Goal: Transaction & Acquisition: Purchase product/service

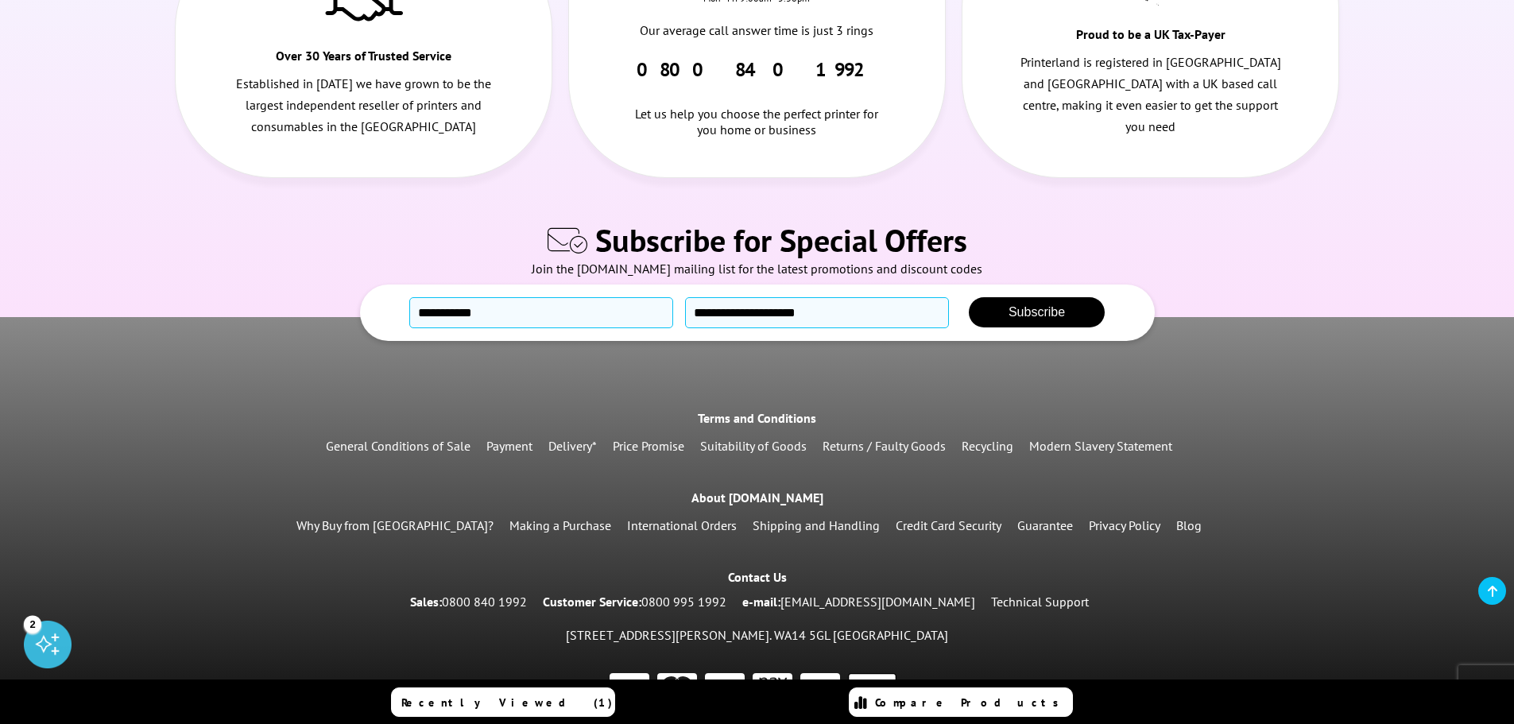
scroll to position [904, 0]
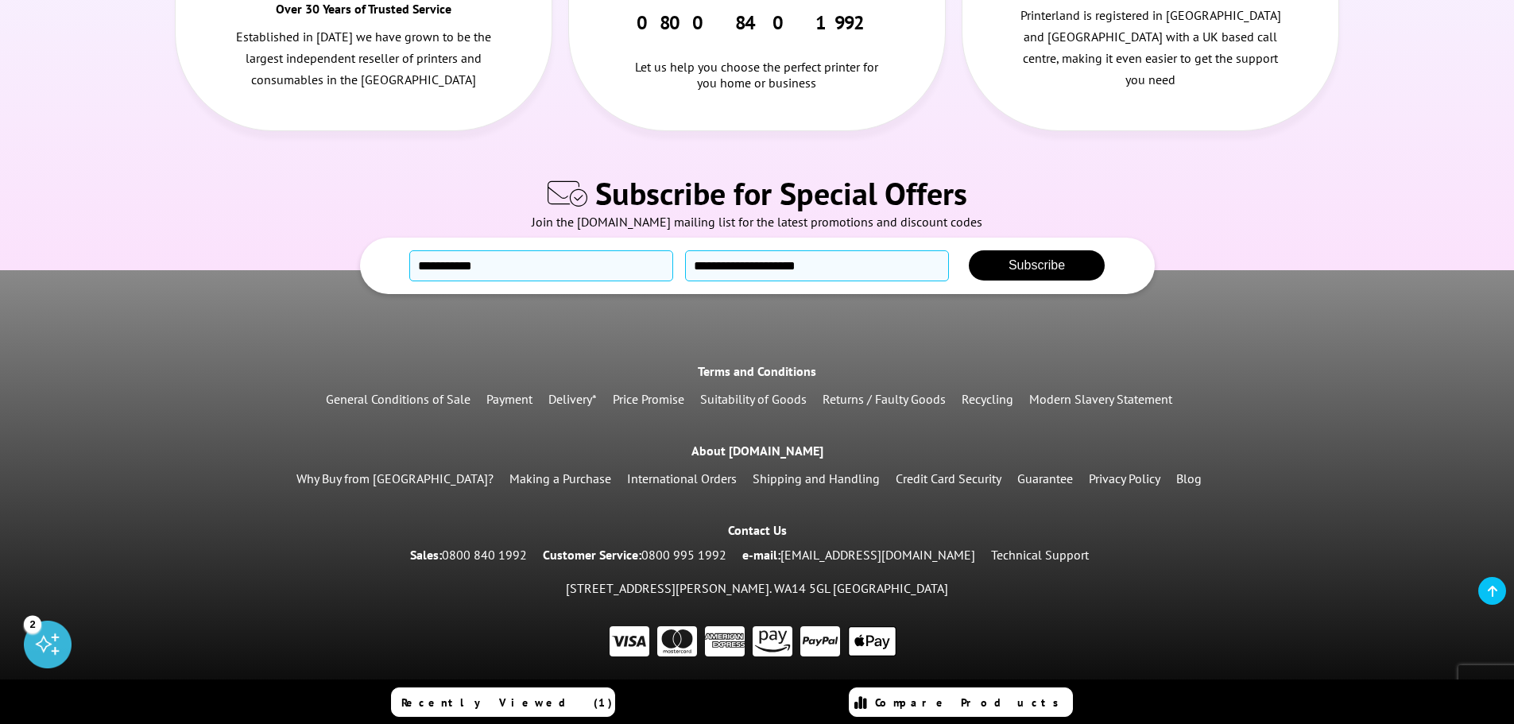
click at [32, 631] on div "2" at bounding box center [32, 623] width 17 height 17
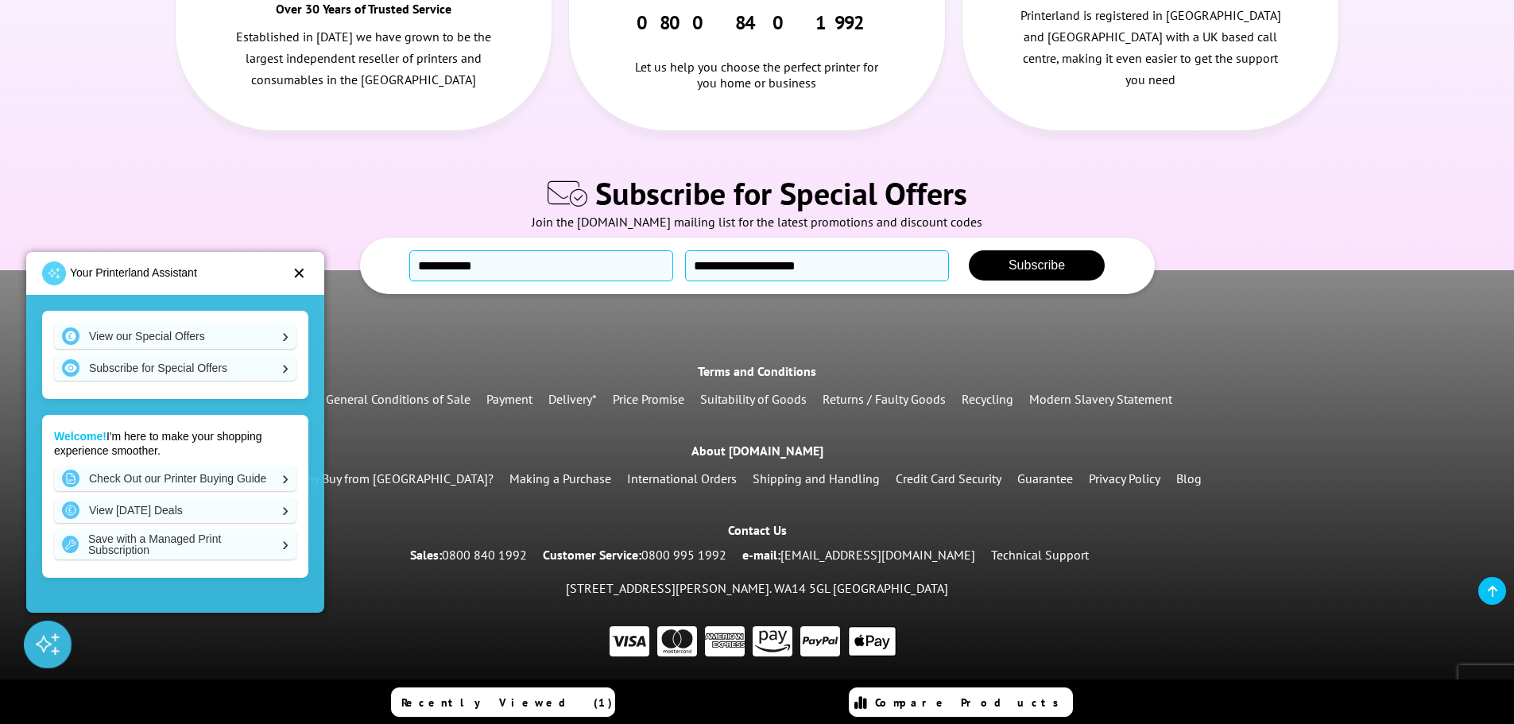
scroll to position [2, 0]
click at [299, 277] on div "✕" at bounding box center [299, 273] width 14 height 16
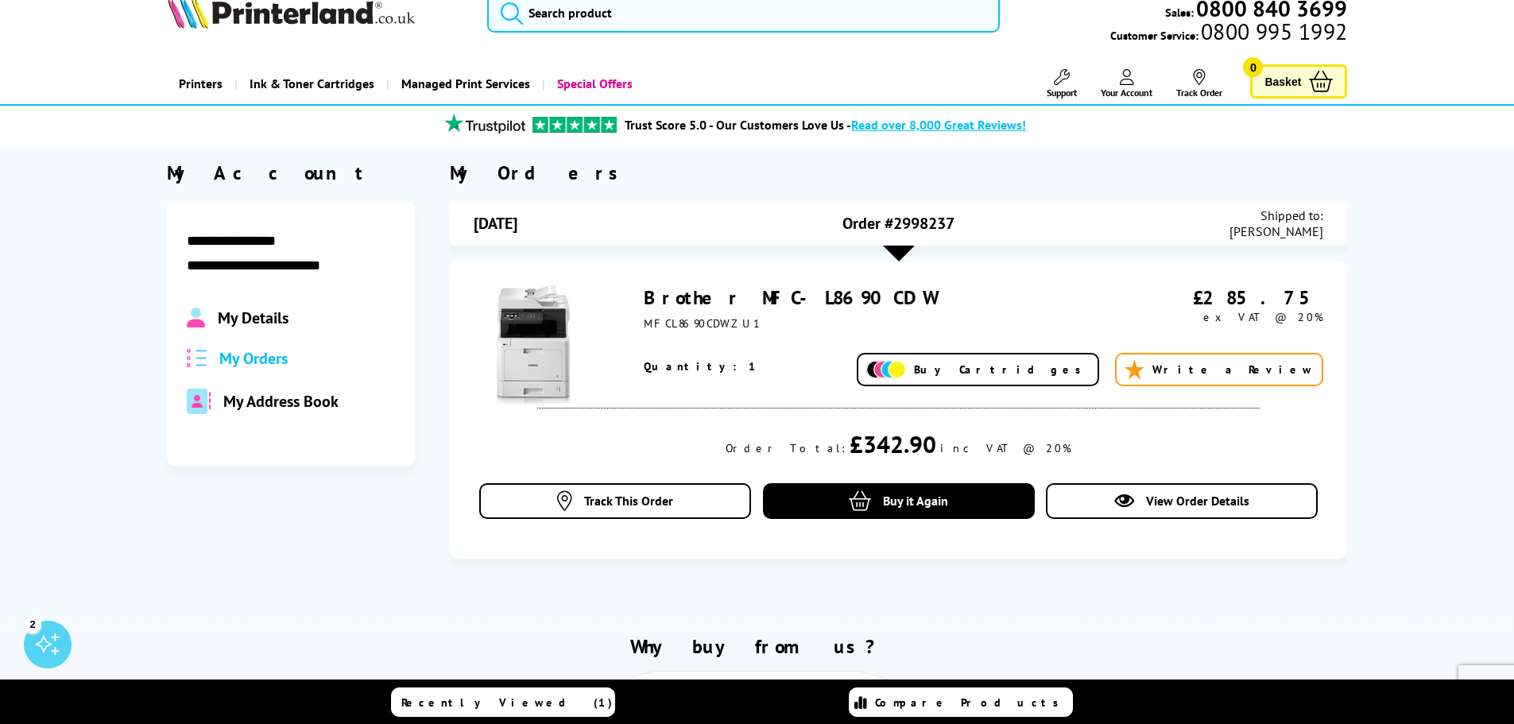
scroll to position [0, 0]
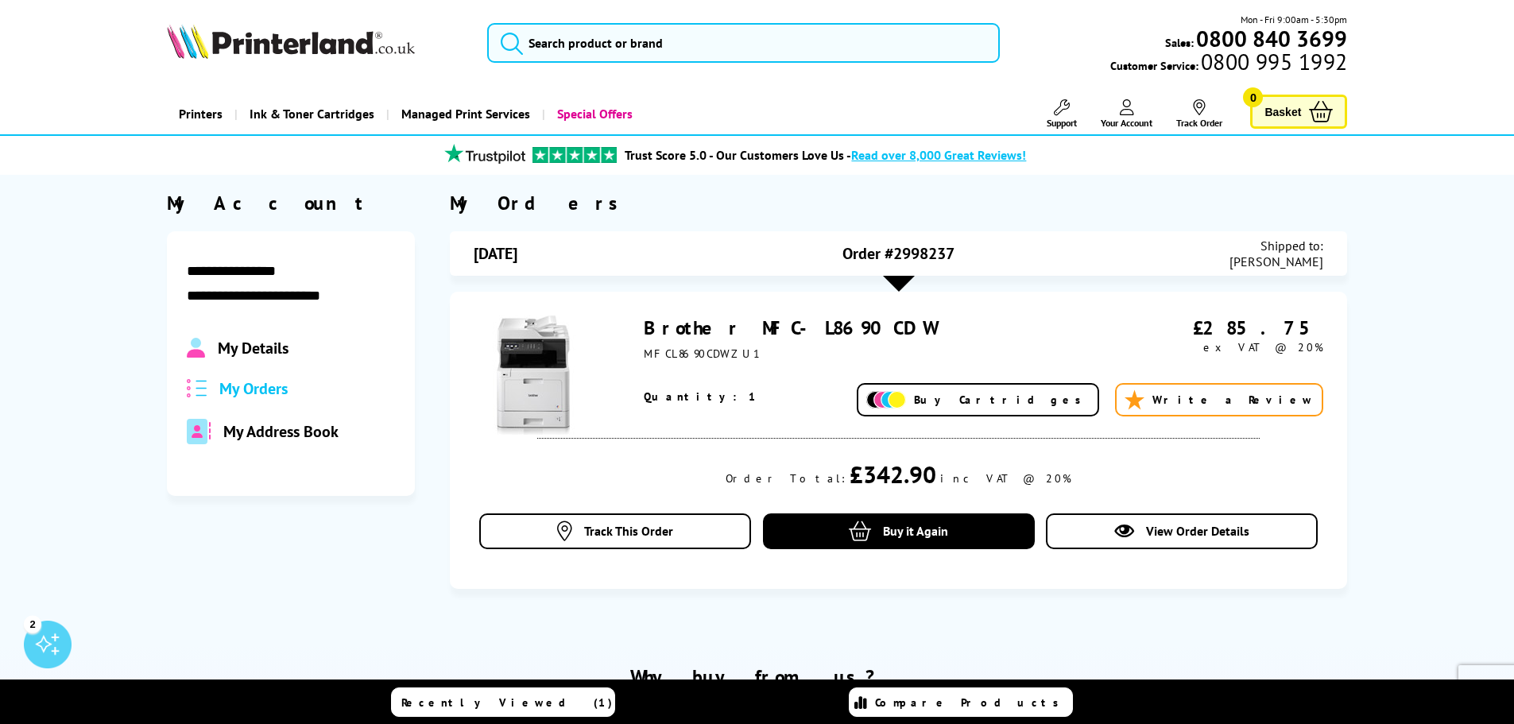
click at [302, 49] on img at bounding box center [291, 41] width 248 height 35
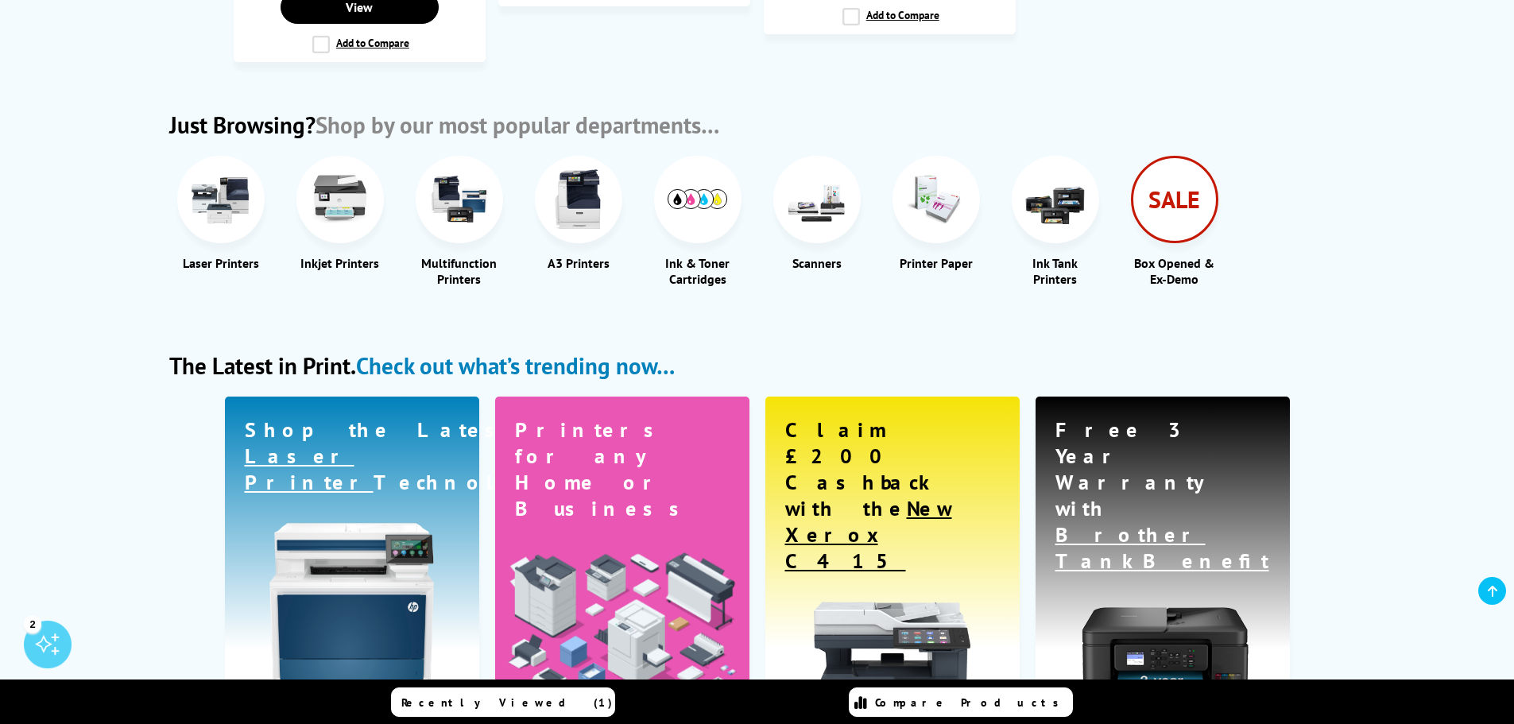
scroll to position [1827, 0]
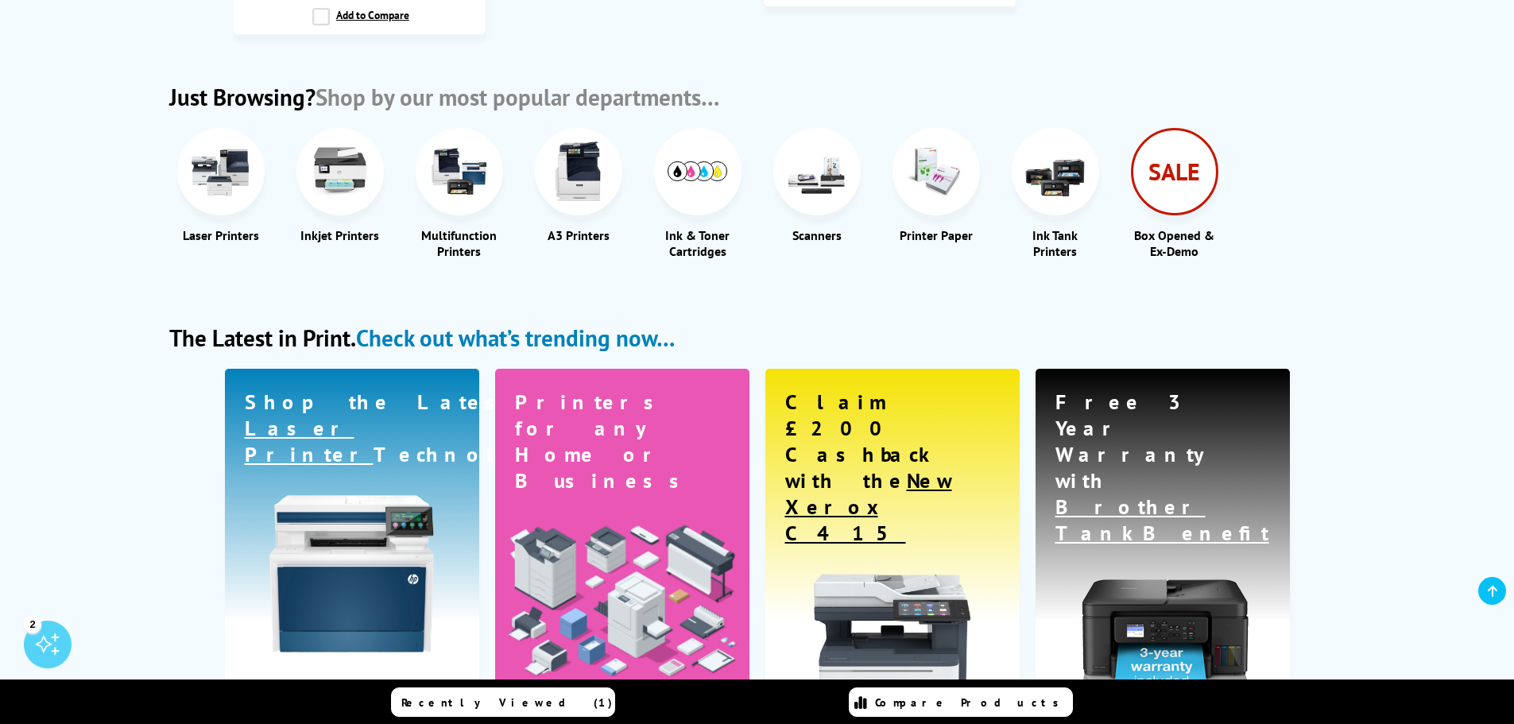
click at [713, 252] on div "Ink & Toner Cartridges" at bounding box center [697, 243] width 87 height 32
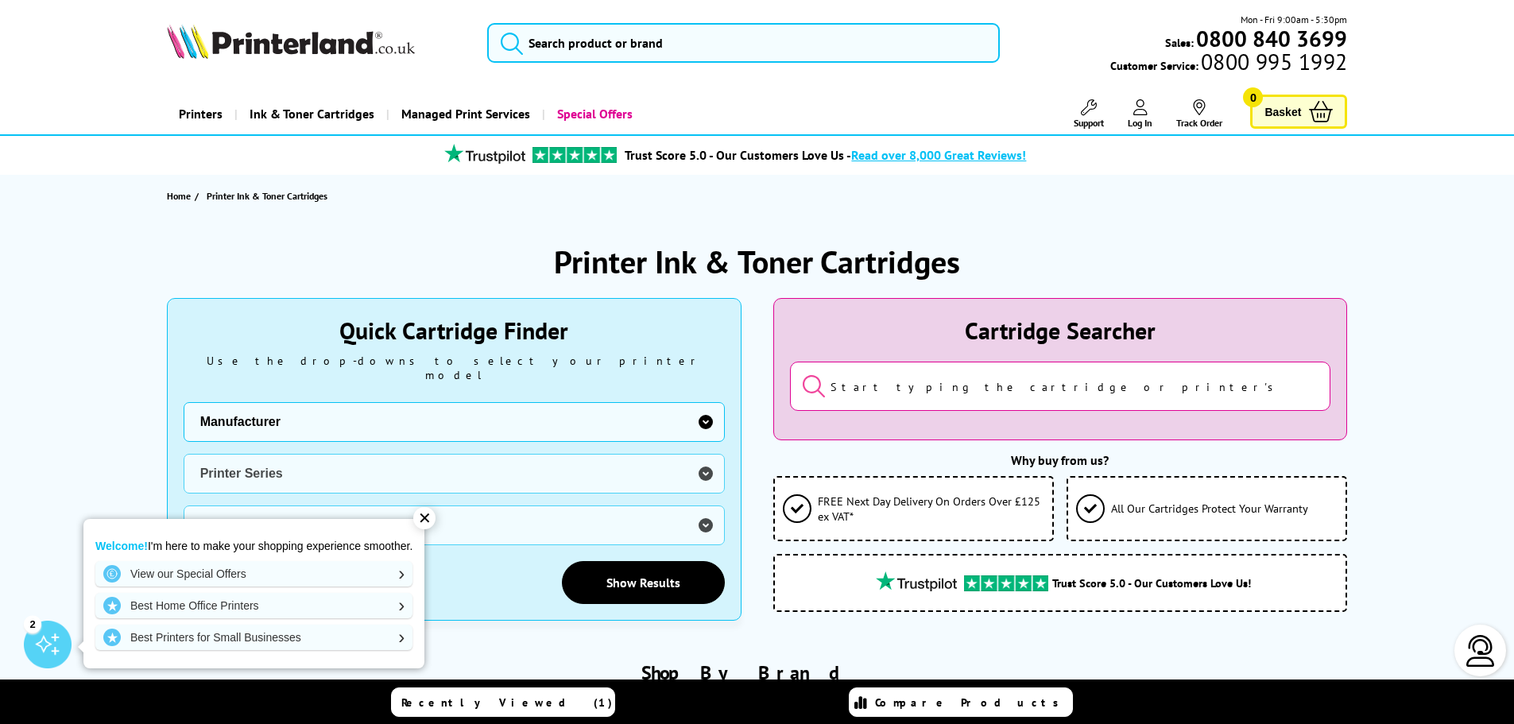
click at [624, 407] on select "Manufacturer Brother Canon Cubify Dell Dymo Epson HP Kodak Konica Minolta Kyoce…" at bounding box center [454, 422] width 541 height 40
select select "11997"
click at [184, 402] on select "Manufacturer Brother Canon Cubify Dell Dymo Epson HP Kodak Konica Minolta Kyoce…" at bounding box center [454, 422] width 541 height 40
click at [360, 454] on select "Printer Series DCP Inkjet Series FAX Inkjet Series HL Inkjet Series MFC Inkjet …" at bounding box center [454, 474] width 541 height 40
select select "32910"
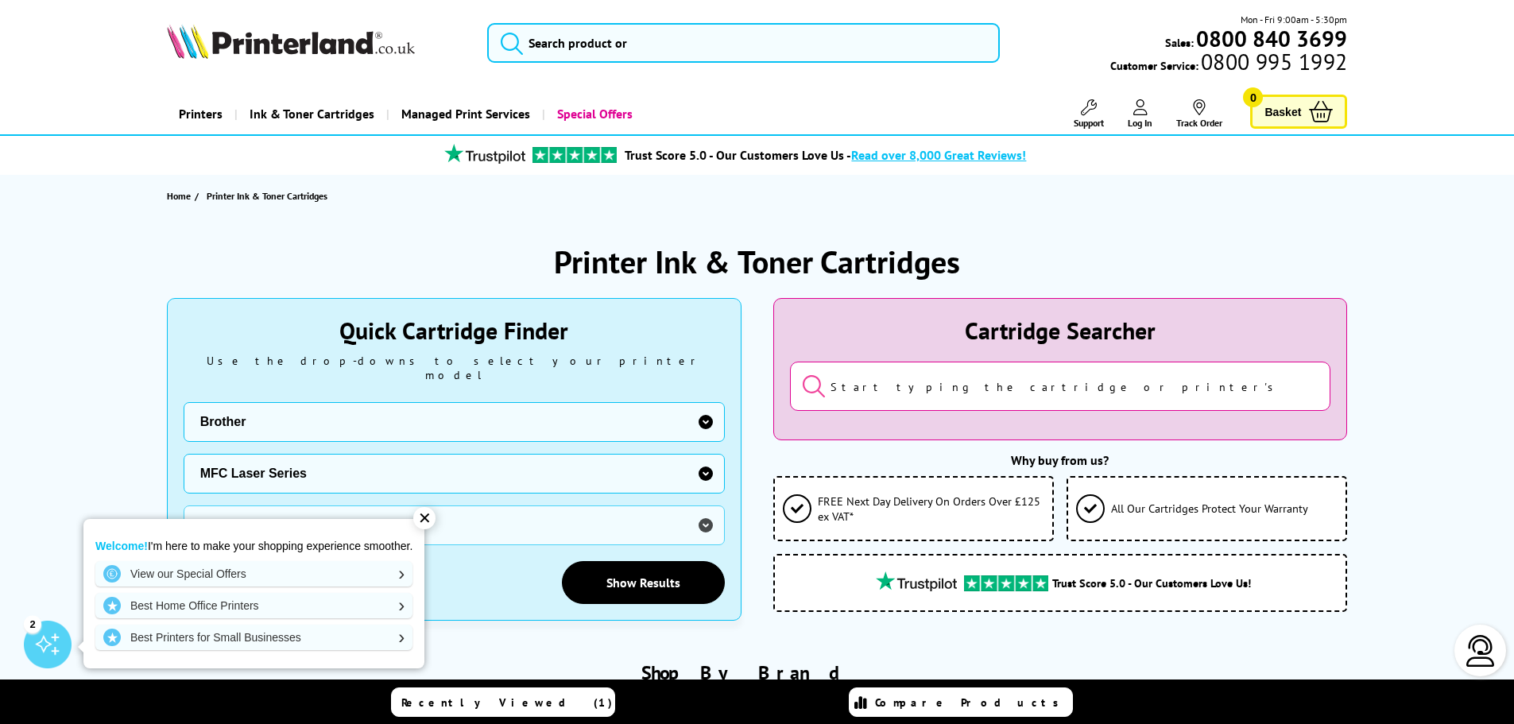
click at [184, 454] on select "Printer Series DCP Inkjet Series FAX Inkjet Series HL Inkjet Series MFC Inkjet …" at bounding box center [454, 474] width 541 height 40
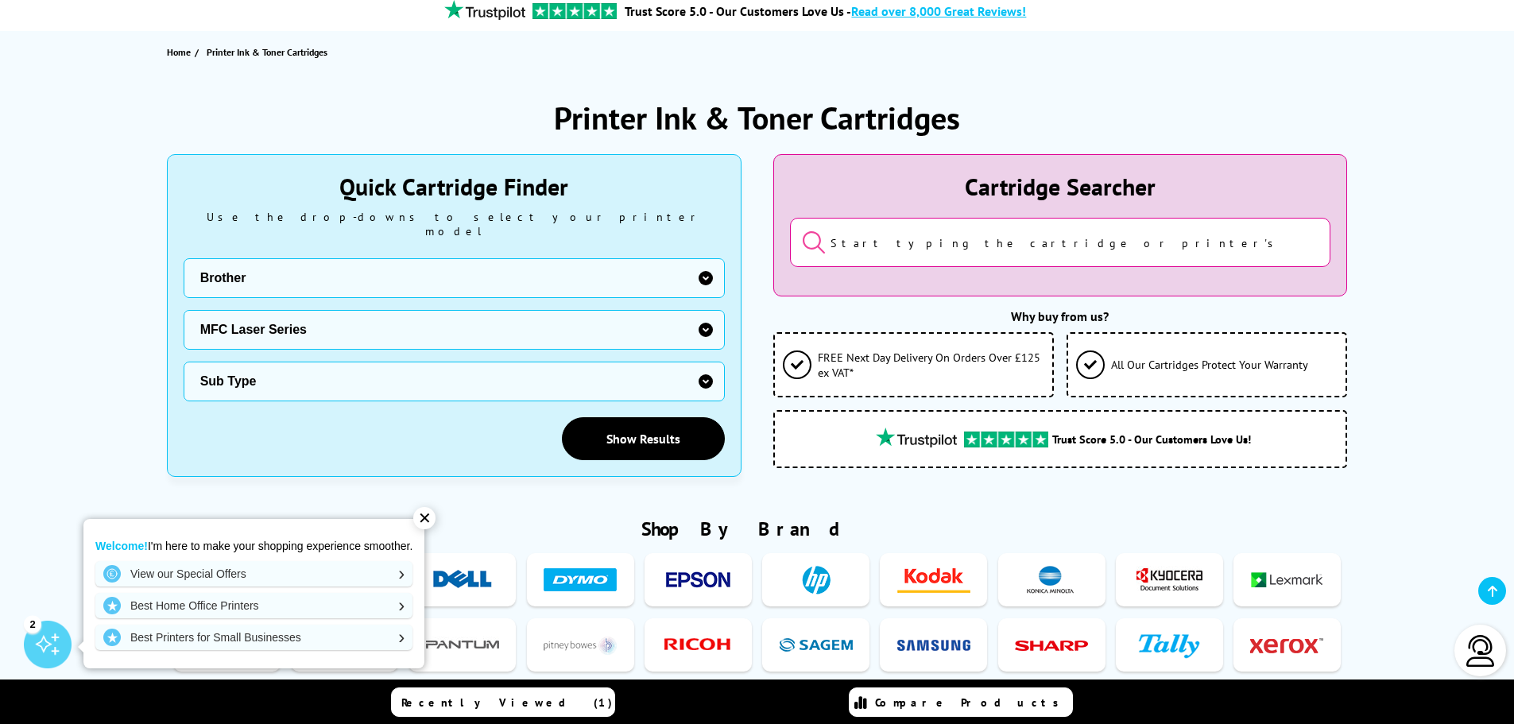
scroll to position [159, 0]
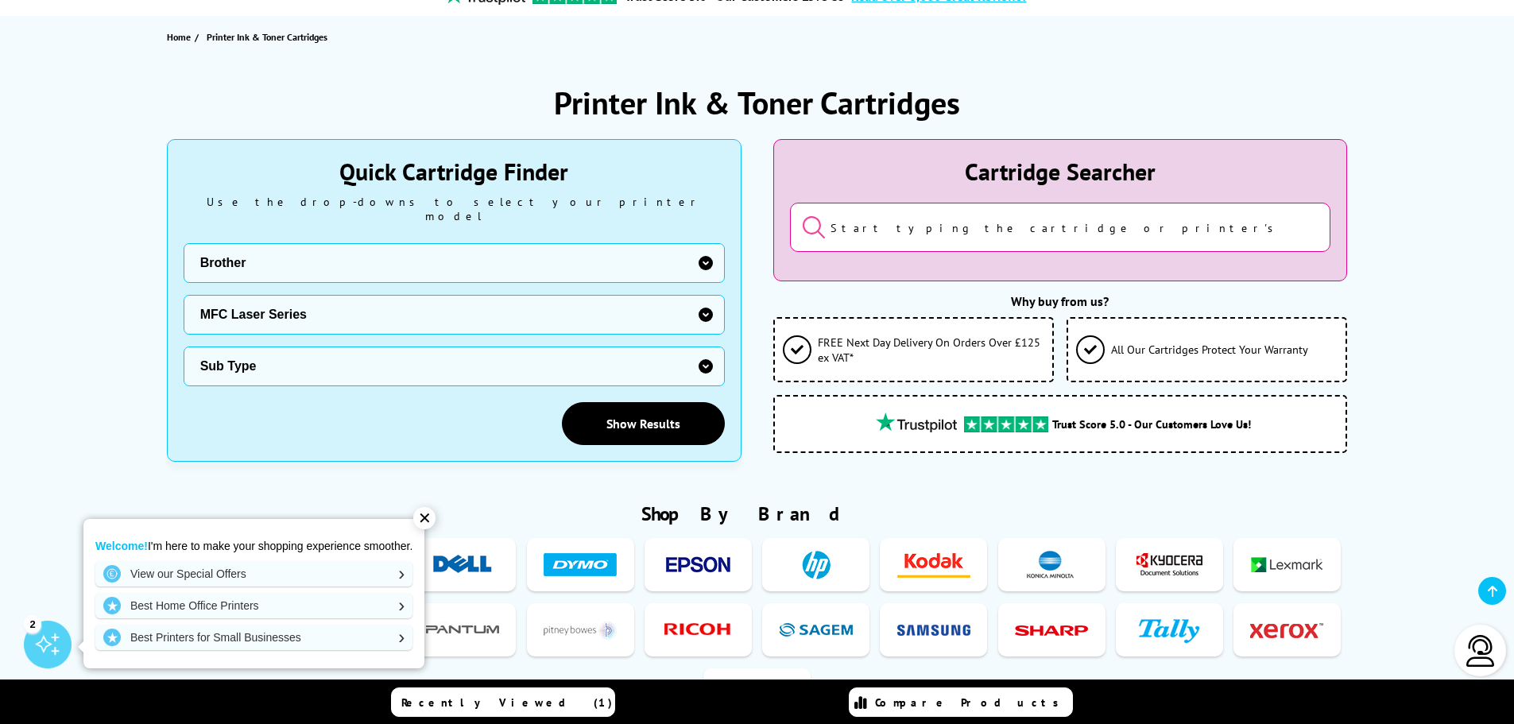
click at [452, 364] on select "Sub Type Brother MFC-1810 Brother MFC-1910W Brother MFC-4800 Brother MFC-7225 B…" at bounding box center [454, 366] width 541 height 40
select select "33052"
click at [184, 346] on select "Sub Type Brother MFC-1810 Brother MFC-1910W Brother MFC-4800 Brother MFC-7225 B…" at bounding box center [454, 366] width 541 height 40
click at [647, 407] on link "Show Results" at bounding box center [643, 423] width 163 height 43
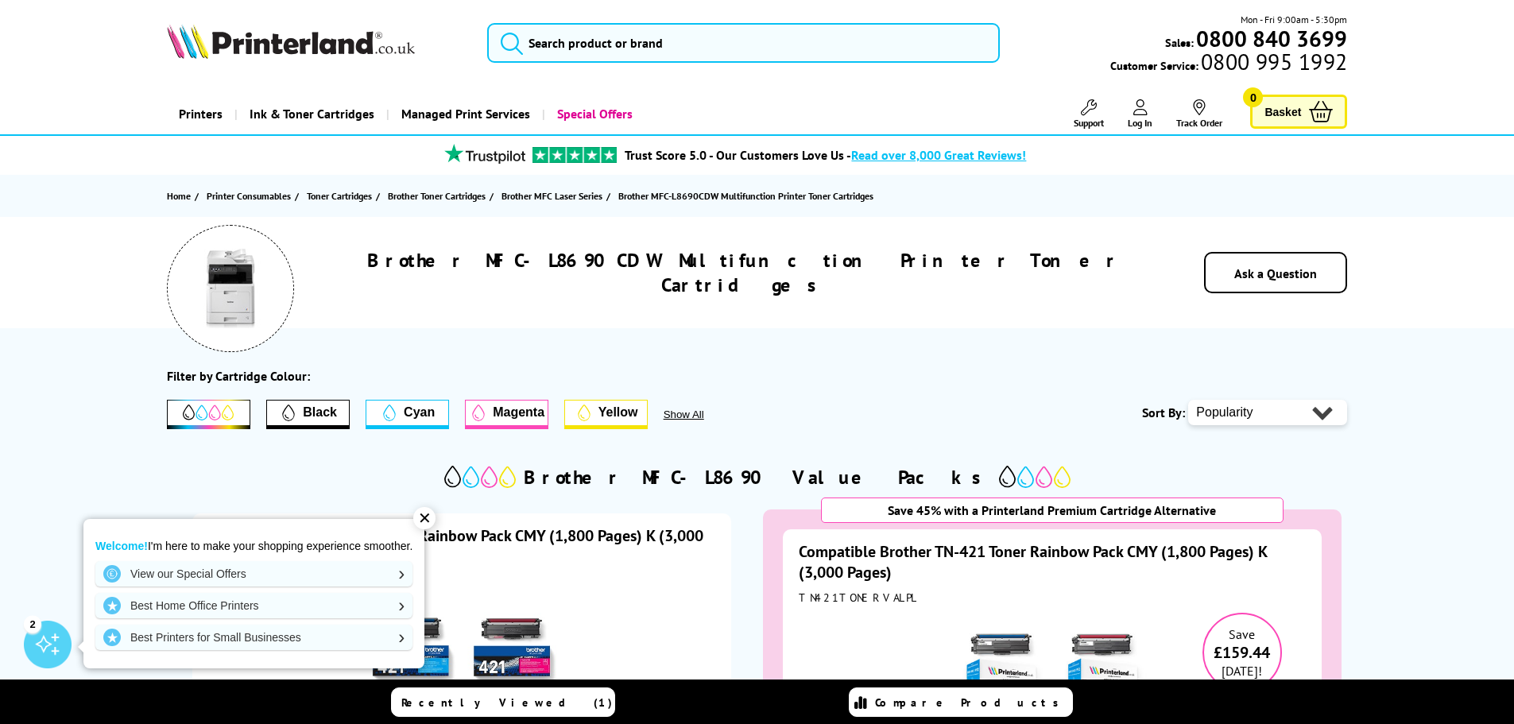
click at [421, 514] on div "✕" at bounding box center [424, 518] width 22 height 22
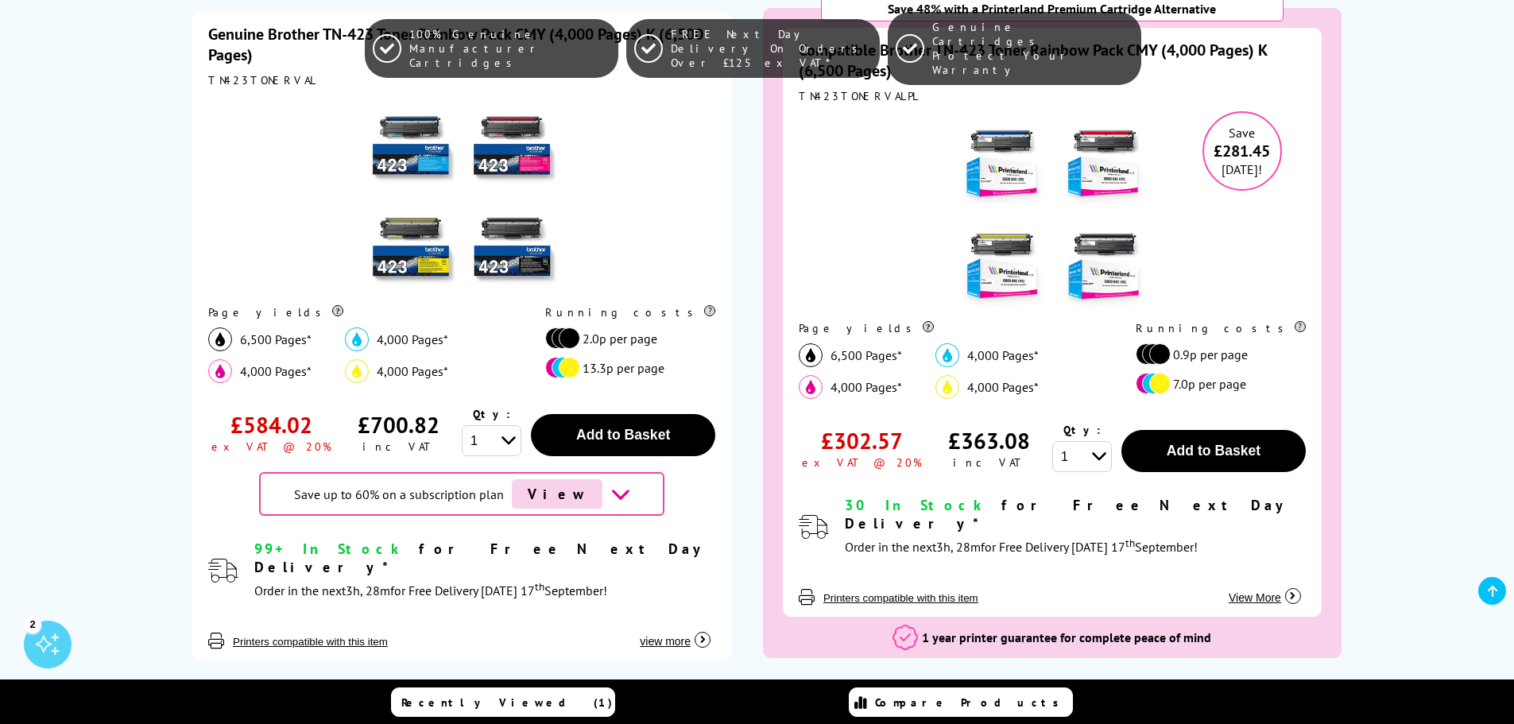
scroll to position [1192, 0]
